Goal: Information Seeking & Learning: Learn about a topic

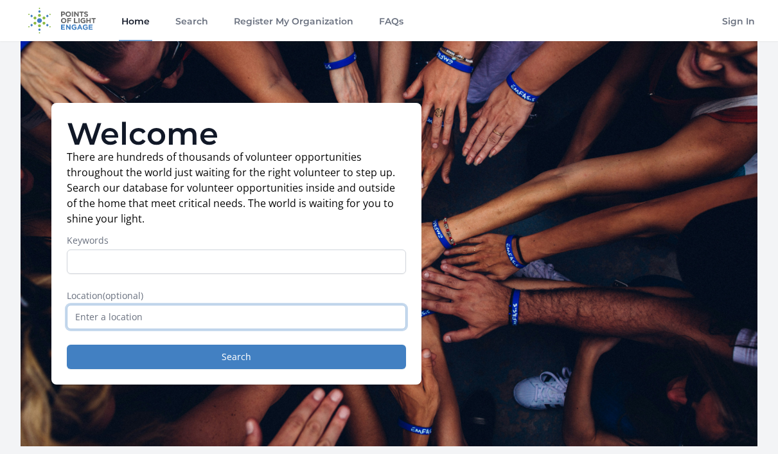
click at [241, 328] on input "text" at bounding box center [236, 316] width 339 height 24
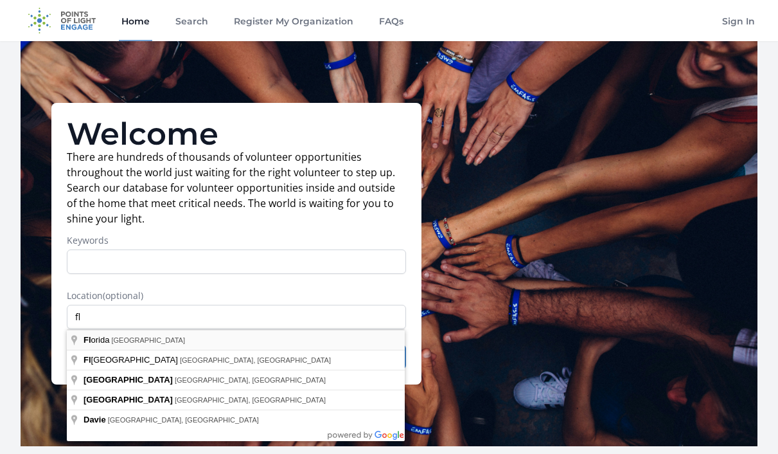
type input "[US_STATE], [GEOGRAPHIC_DATA]"
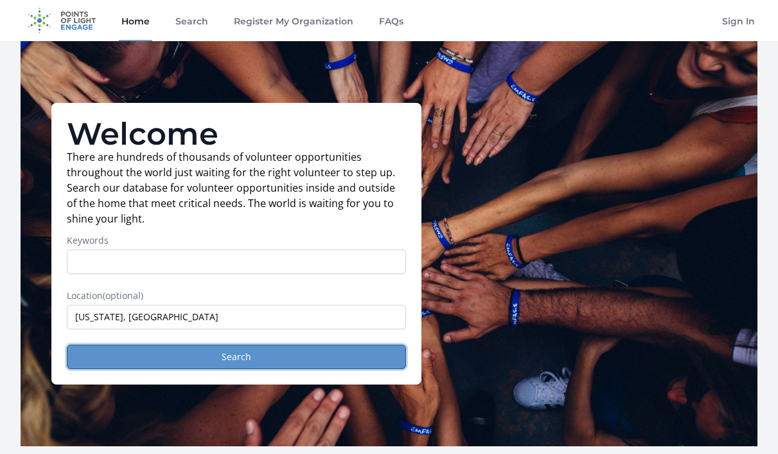
click at [247, 360] on button "Search" at bounding box center [236, 356] width 339 height 24
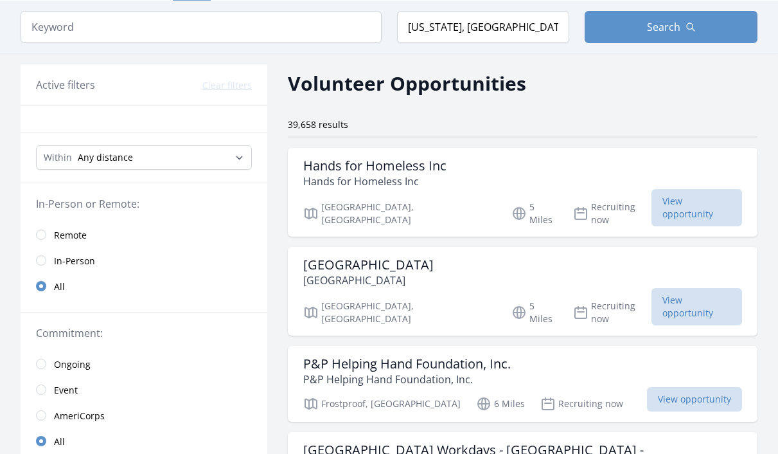
scroll to position [42, 0]
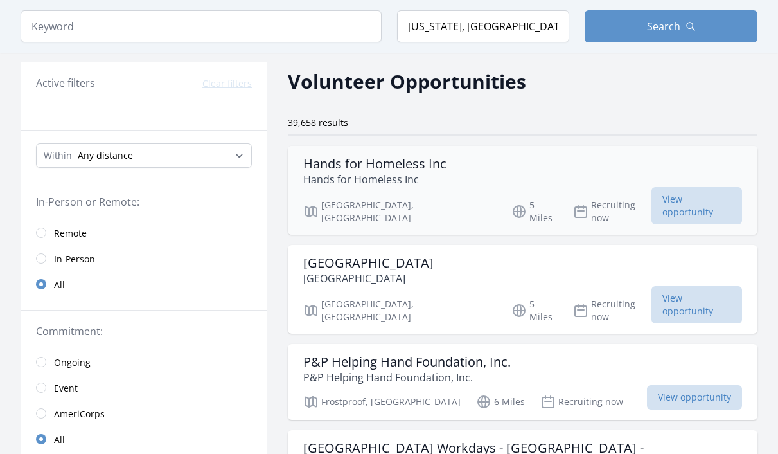
click at [689, 155] on div "Hands for Homeless Inc Hands for Homeless Inc [GEOGRAPHIC_DATA], [GEOGRAPHIC_DA…" at bounding box center [523, 190] width 470 height 89
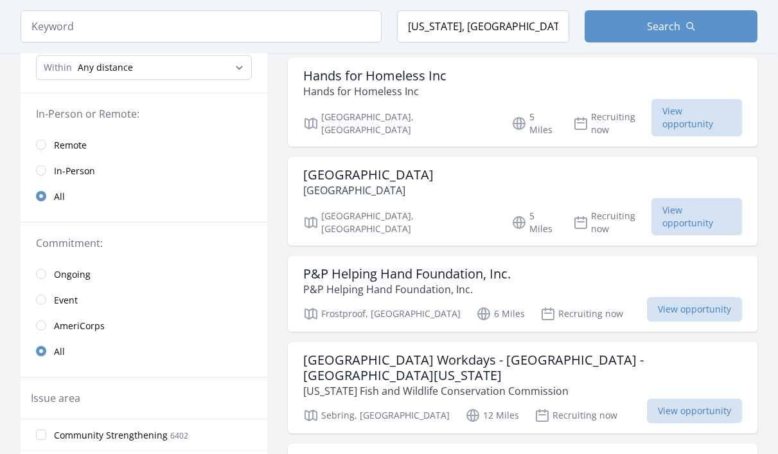
scroll to position [214, 0]
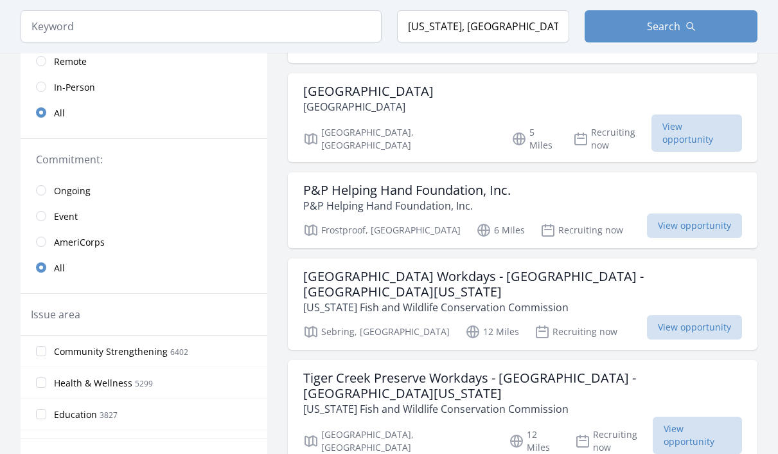
click at [46, 50] on div "Keyword Location [US_STATE], [GEOGRAPHIC_DATA] Search" at bounding box center [389, 26] width 778 height 53
click at [46, 60] on link "Remote" at bounding box center [144, 61] width 247 height 26
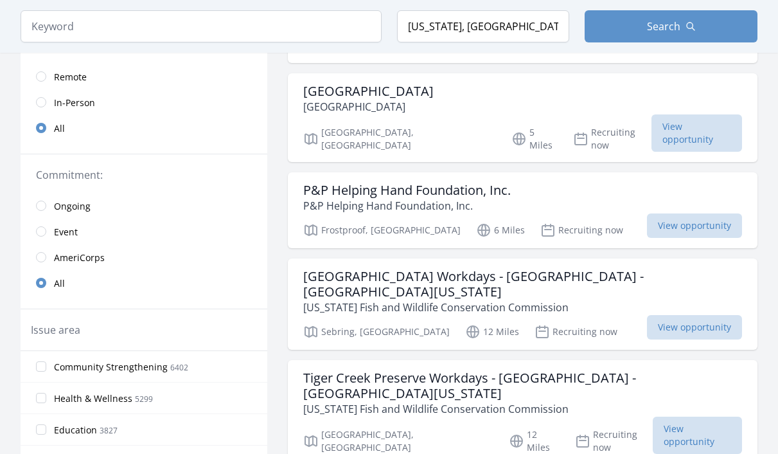
scroll to position [229, 0]
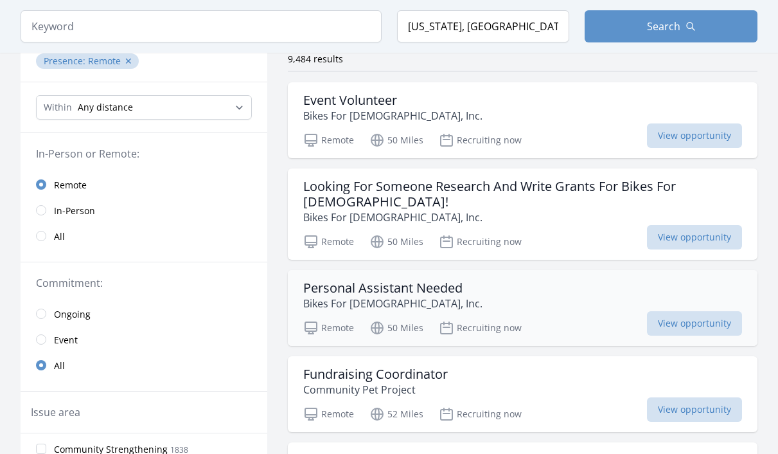
scroll to position [121, 0]
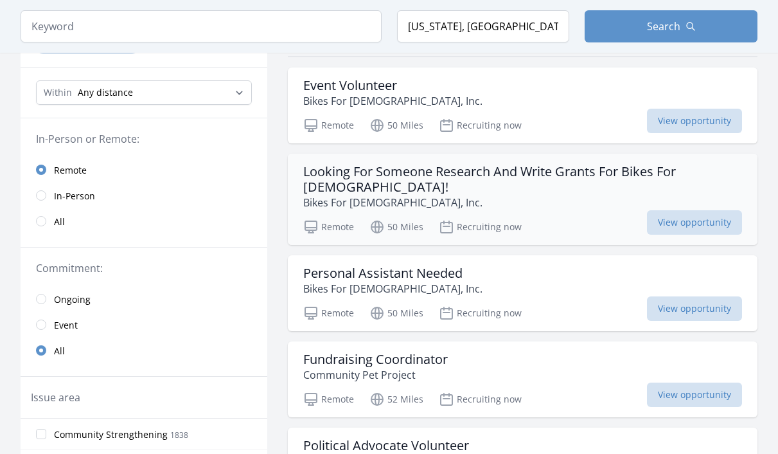
click at [383, 167] on h3 "Looking For Someone Research And Write Grants For Bikes For [DEMOGRAPHIC_DATA]!" at bounding box center [522, 179] width 439 height 31
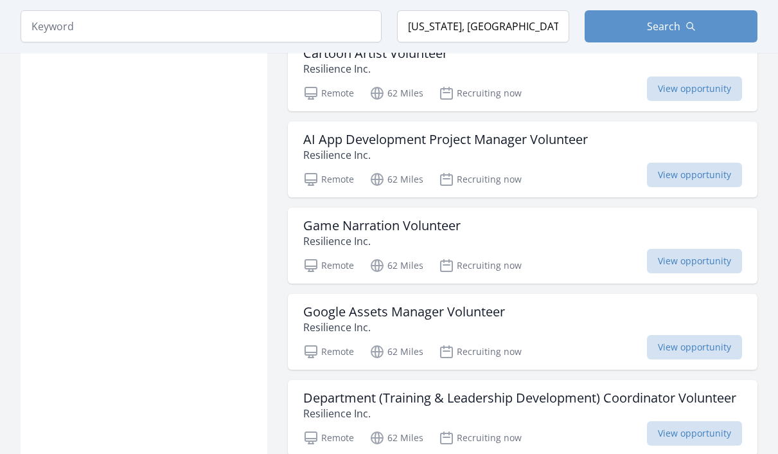
scroll to position [1533, 0]
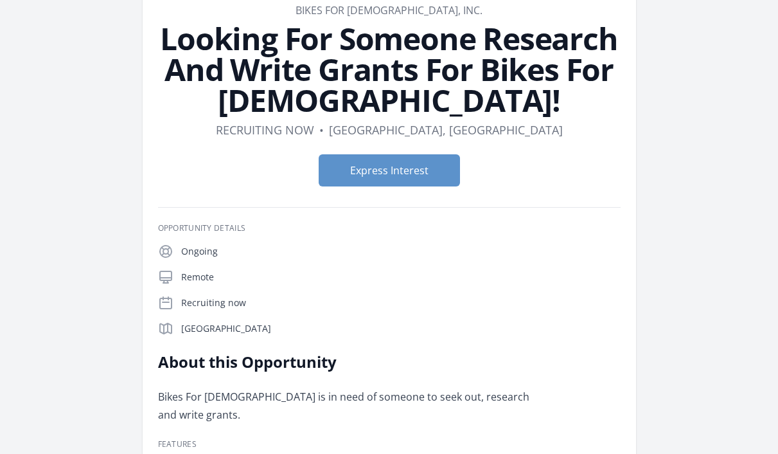
scroll to position [37, 0]
